Goal: Task Accomplishment & Management: Manage account settings

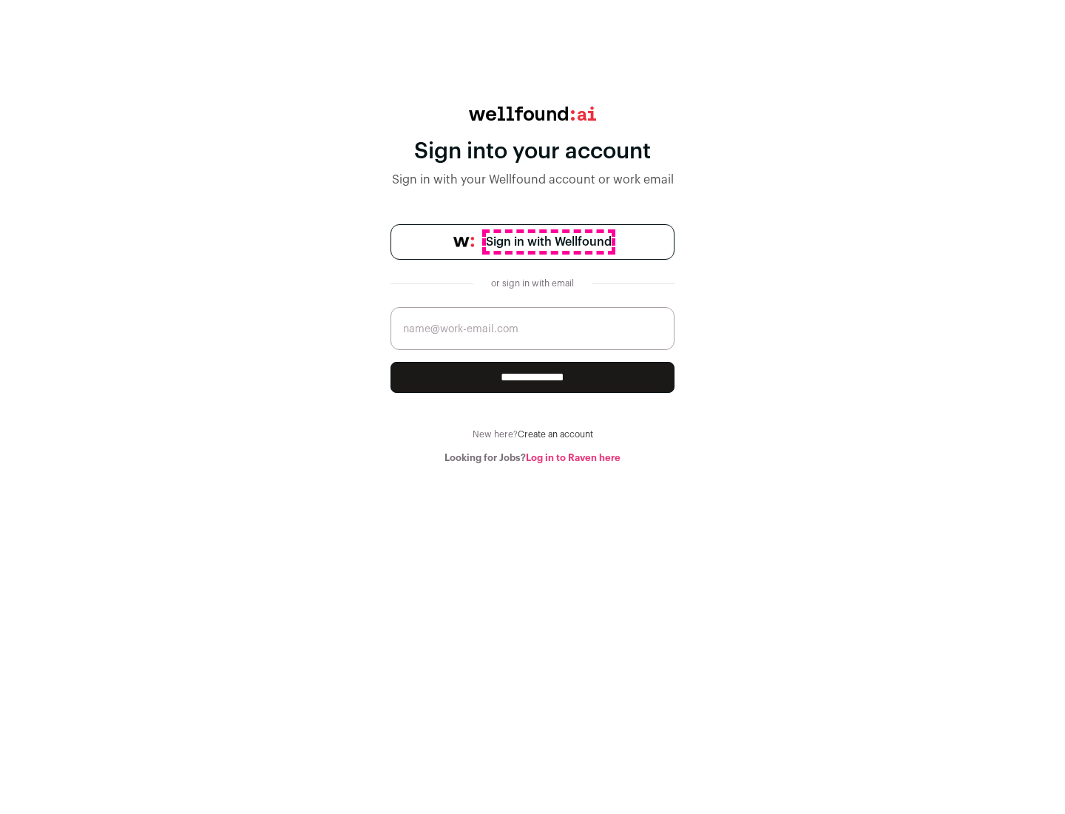
click at [548, 242] on span "Sign in with Wellfound" at bounding box center [549, 242] width 126 height 18
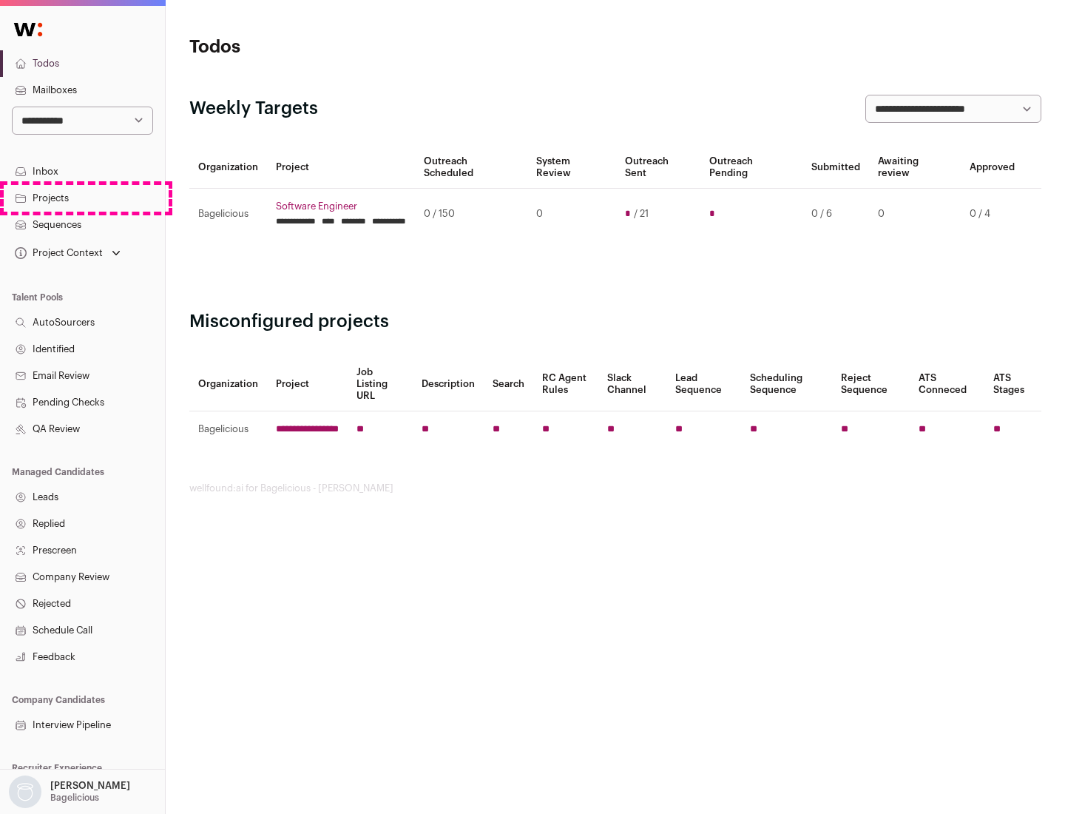
click at [82, 198] on link "Projects" at bounding box center [82, 198] width 165 height 27
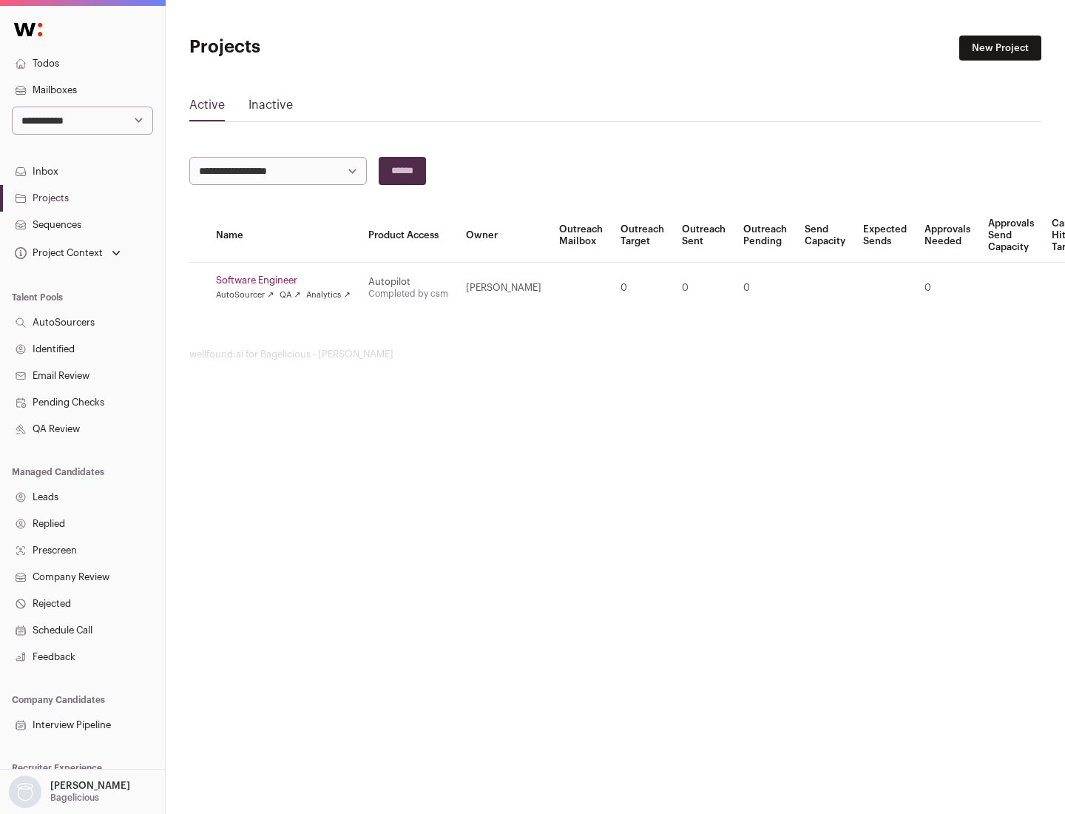
click at [288, 280] on link "Software Engineer" at bounding box center [283, 280] width 135 height 12
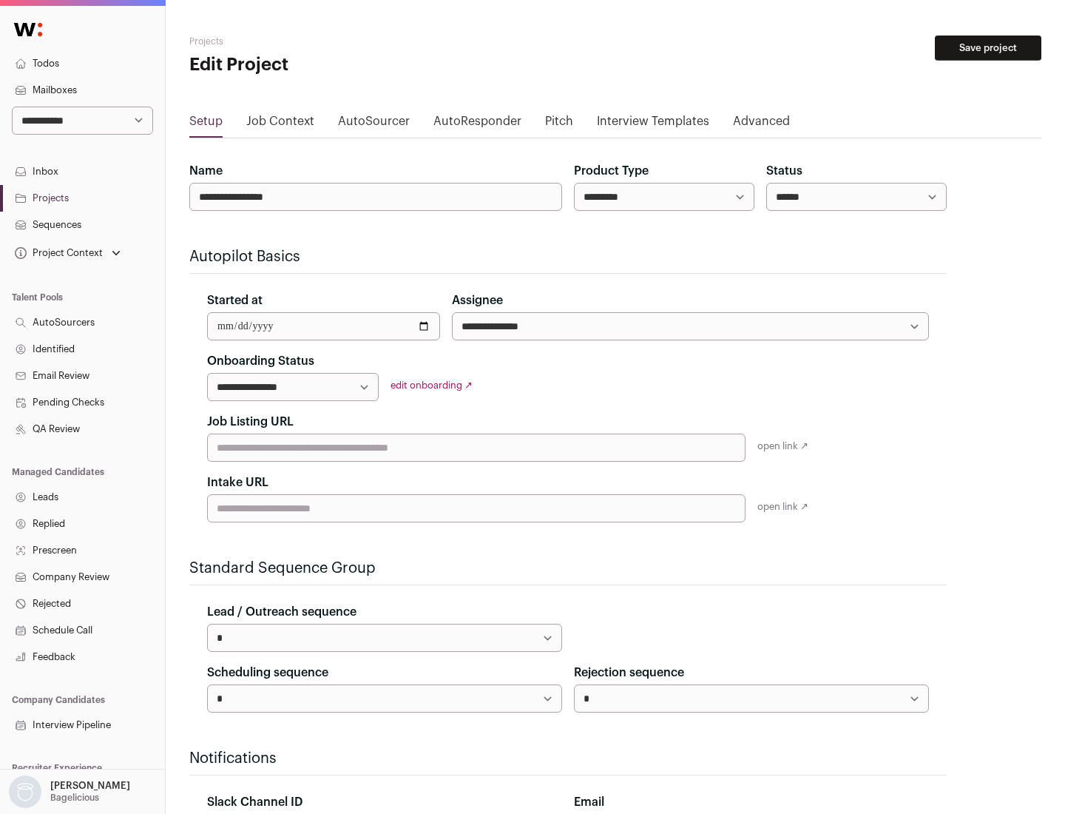
click at [988, 48] on button "Save project" at bounding box center [988, 48] width 107 height 25
